Goal: Information Seeking & Learning: Learn about a topic

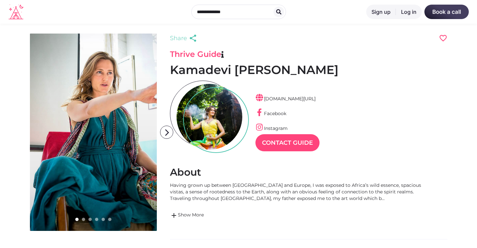
scroll to position [16, 29]
click at [165, 130] on icon "arrow_forward_ios" at bounding box center [166, 132] width 13 height 13
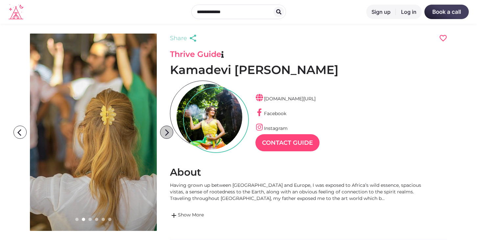
click at [165, 131] on icon "arrow_forward_ios" at bounding box center [166, 132] width 13 height 13
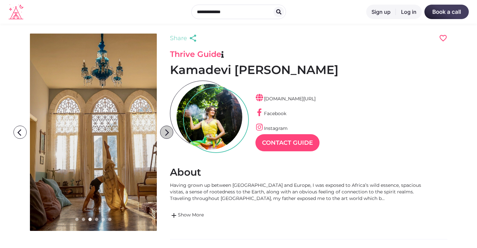
click at [165, 131] on icon "arrow_forward_ios" at bounding box center [166, 132] width 13 height 13
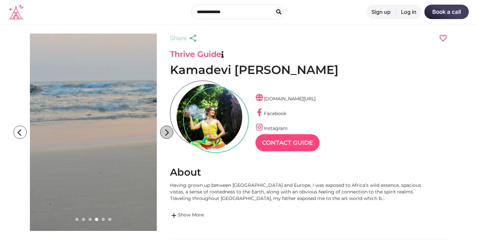
click at [165, 131] on icon "arrow_forward_ios" at bounding box center [166, 132] width 13 height 13
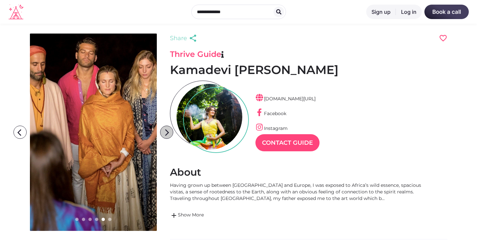
click at [165, 131] on icon "arrow_forward_ios" at bounding box center [166, 132] width 13 height 13
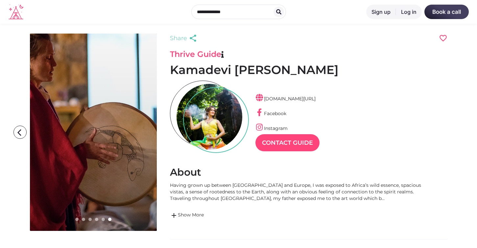
click at [165, 131] on icon "arrow_forward_ios" at bounding box center [166, 132] width 13 height 13
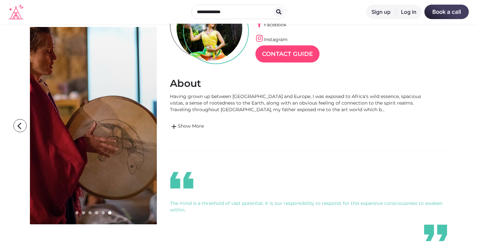
scroll to position [142, 0]
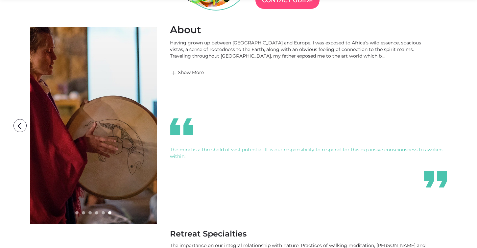
drag, startPoint x: 236, startPoint y: 149, endPoint x: 243, endPoint y: 156, distance: 10.2
click at [243, 156] on div "The mind is a threshold of vast potential. It is our responsibility to respond,…" at bounding box center [308, 152] width 277 height 13
click at [250, 165] on div "format_quote The mind is a threshold of vast potential. It is our responsibilit…" at bounding box center [308, 153] width 277 height 72
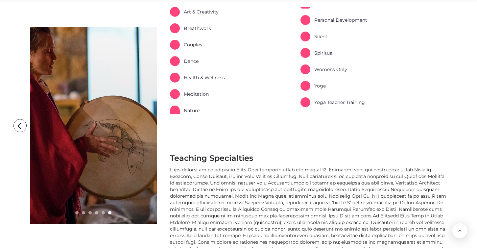
scroll to position [467, 0]
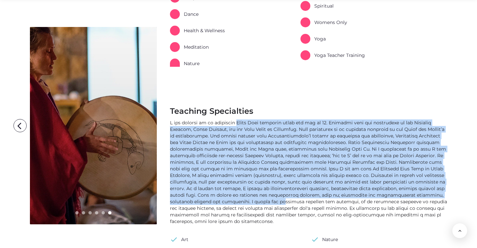
drag, startPoint x: 239, startPoint y: 126, endPoint x: 305, endPoint y: 202, distance: 101.1
click at [305, 202] on div at bounding box center [308, 171] width 277 height 105
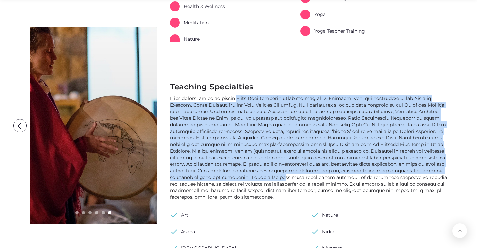
scroll to position [496, 0]
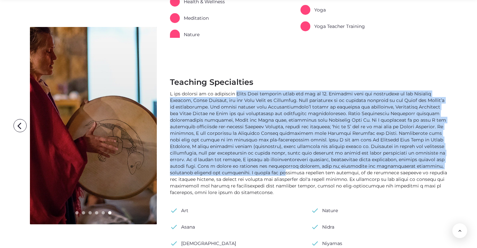
click at [288, 152] on div at bounding box center [308, 142] width 277 height 105
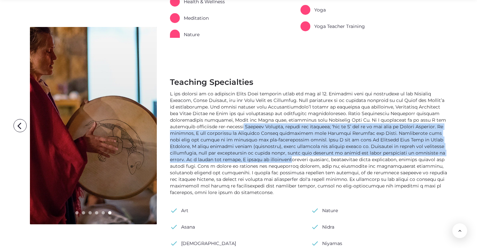
drag, startPoint x: 285, startPoint y: 129, endPoint x: 317, endPoint y: 160, distance: 44.6
click at [317, 160] on div at bounding box center [308, 142] width 277 height 105
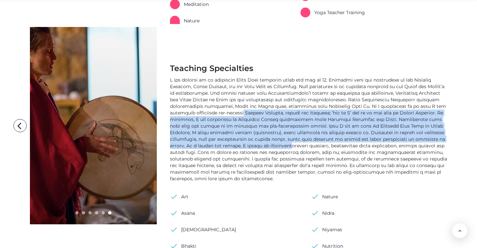
scroll to position [511, 0]
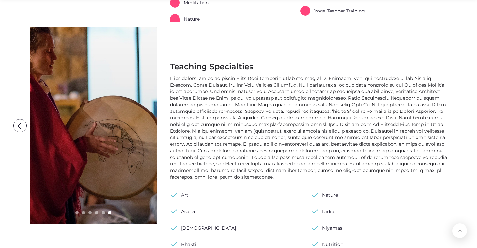
click at [326, 147] on div at bounding box center [308, 127] width 277 height 105
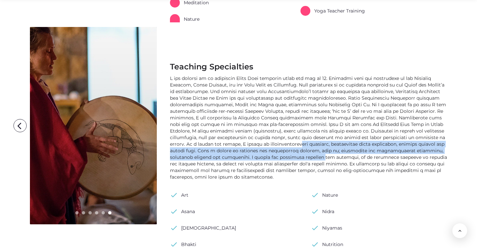
drag, startPoint x: 326, startPoint y: 147, endPoint x: 345, endPoint y: 156, distance: 22.0
click at [345, 156] on div at bounding box center [308, 127] width 277 height 105
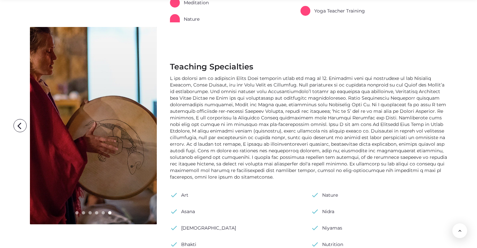
click at [281, 165] on div at bounding box center [308, 127] width 277 height 105
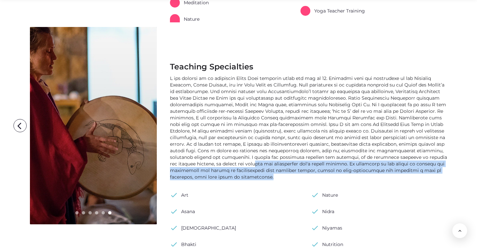
drag, startPoint x: 280, startPoint y: 164, endPoint x: 296, endPoint y: 176, distance: 19.9
click at [296, 176] on div at bounding box center [308, 127] width 277 height 105
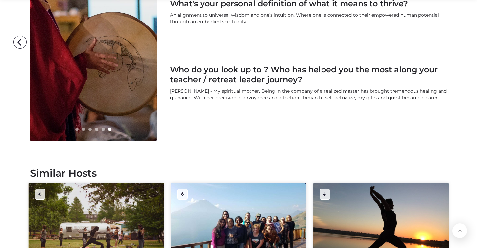
scroll to position [1105, 0]
